Goal: Check status: Check status

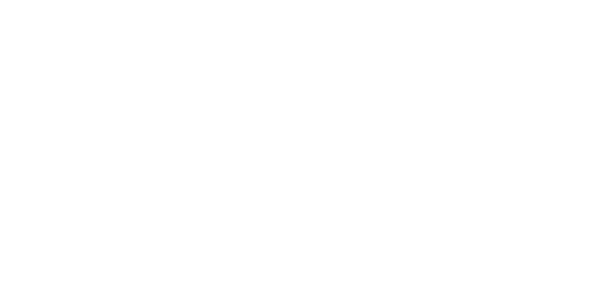
scroll to position [49, 0]
click at [359, 153] on button "Cancel" at bounding box center [333, 150] width 52 height 15
click at [572, 159] on div "Hours estimated 220h 0m Hours worked 14h 11m Hours scheduled 14h 11m" at bounding box center [356, 142] width 432 height 94
click at [377, 235] on icon "button" at bounding box center [375, 236] width 5 height 5
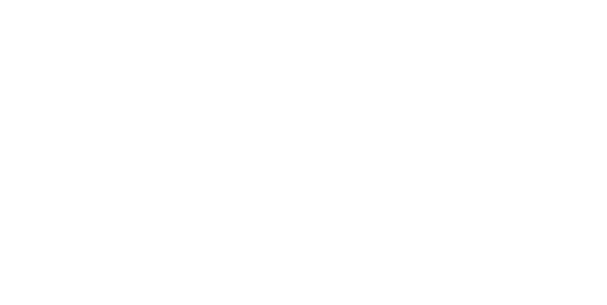
click at [300, 152] on button "Clock Off" at bounding box center [273, 150] width 52 height 15
click at [359, 155] on button "Cancel" at bounding box center [333, 150] width 52 height 15
click at [102, 151] on div "Linked Orders" at bounding box center [82, 154] width 41 height 9
click at [126, 127] on button "Tracking" at bounding box center [81, 131] width 90 height 24
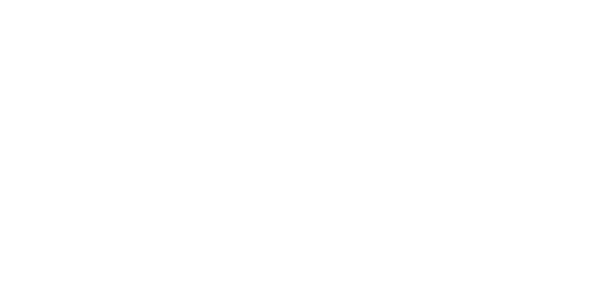
click at [381, 235] on button "button" at bounding box center [375, 236] width 12 height 12
click at [300, 149] on button "Clock Off" at bounding box center [273, 150] width 52 height 15
